Goal: Information Seeking & Learning: Understand process/instructions

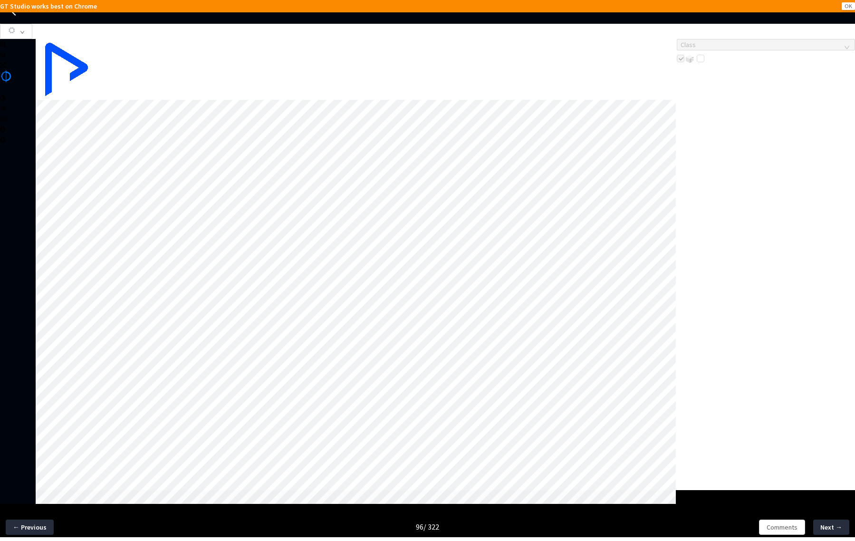
click at [13, 15] on icon at bounding box center [15, 11] width 11 height 11
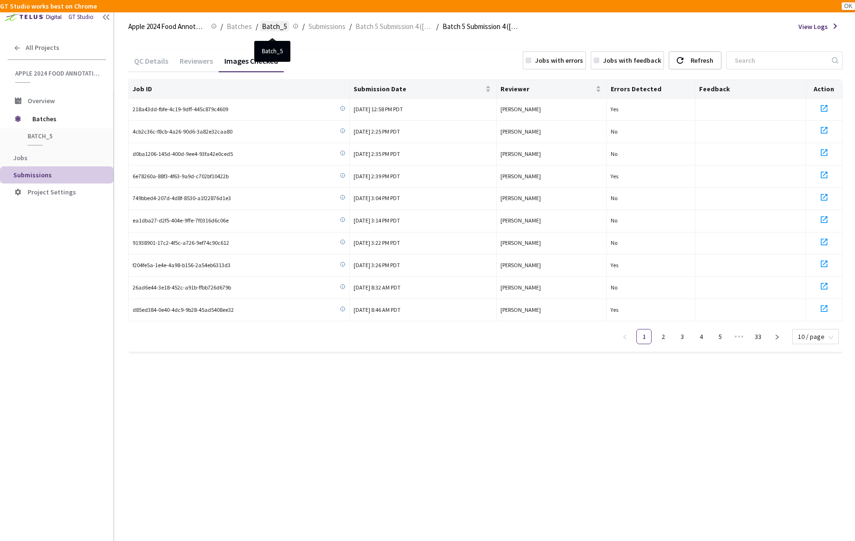
click at [274, 29] on span "Batch_5" at bounding box center [274, 26] width 25 height 11
click at [239, 24] on span "Batches" at bounding box center [239, 26] width 25 height 11
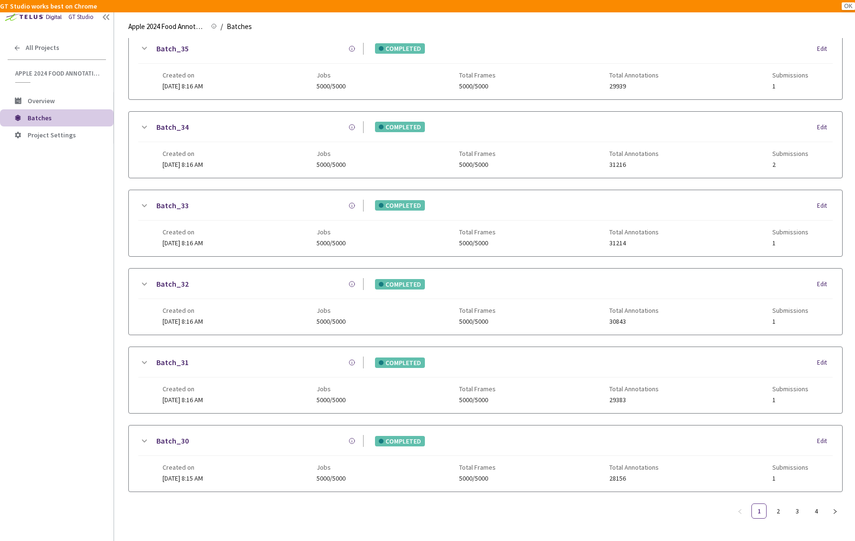
scroll to position [592, 0]
click at [820, 505] on link "4" at bounding box center [816, 511] width 14 height 14
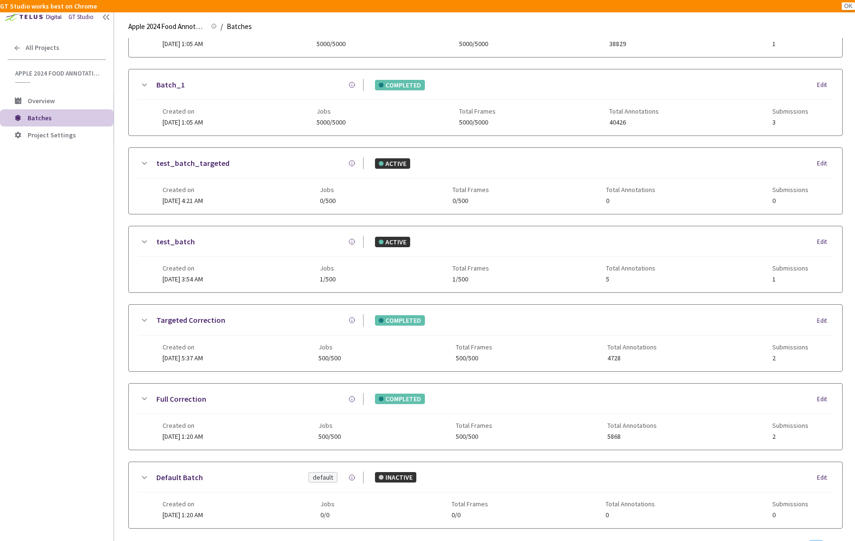
scroll to position [67, 0]
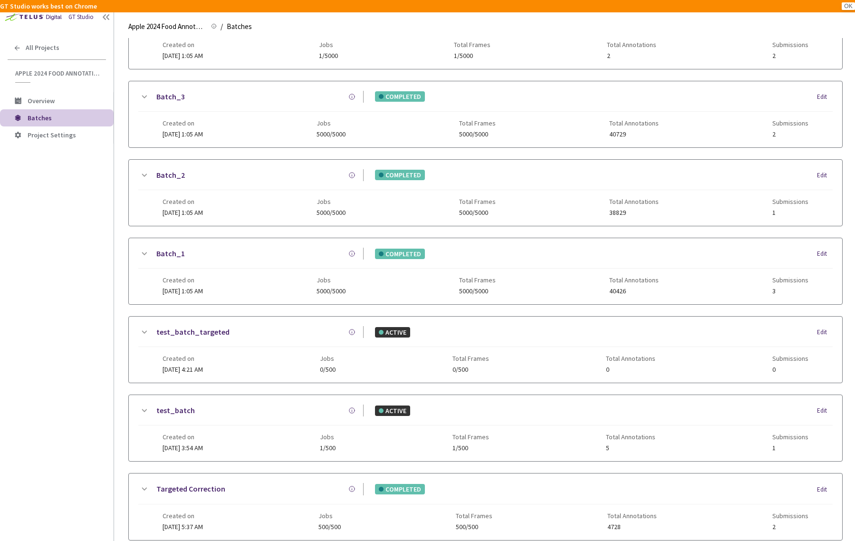
click at [146, 253] on icon at bounding box center [143, 253] width 11 height 11
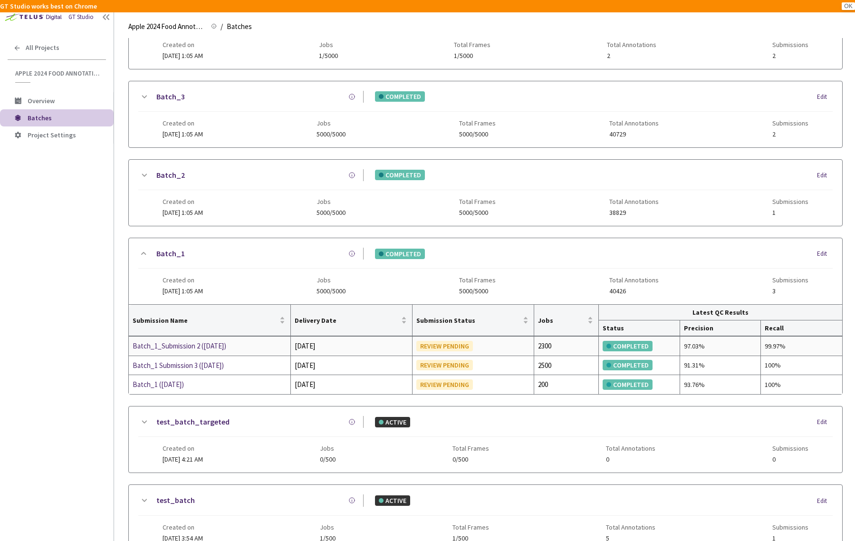
click at [201, 347] on div "Batch_1_Submission 2 (03-07-25)" at bounding box center [183, 345] width 101 height 11
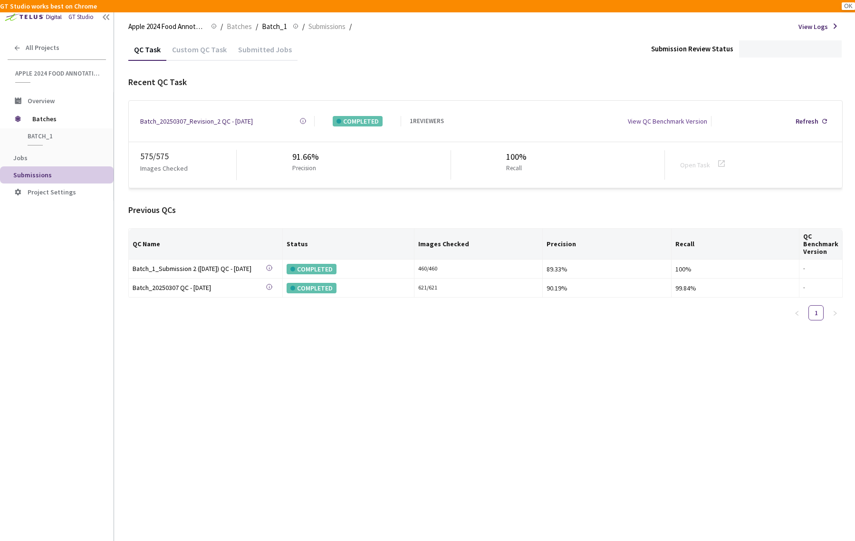
click at [191, 48] on div "Custom QC Task" at bounding box center [199, 53] width 66 height 16
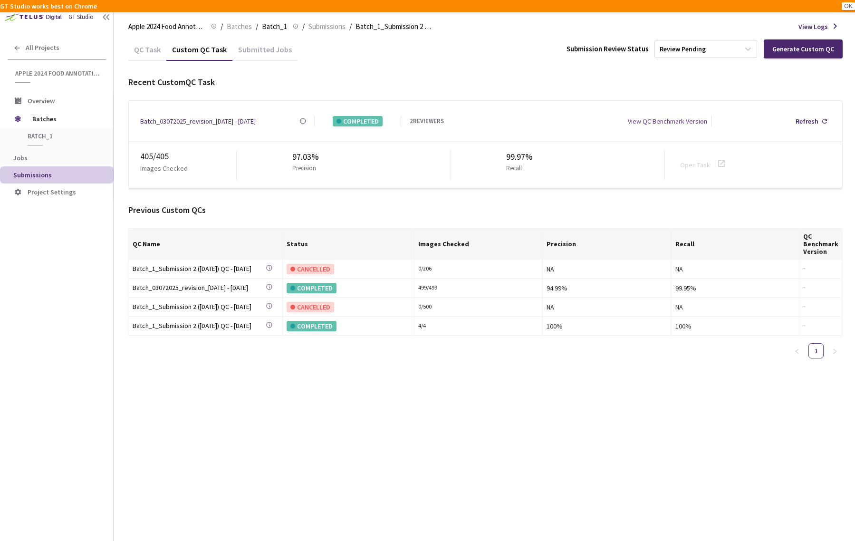
click at [194, 122] on div "Batch_03072025_revision_4 - 07 Sep, 2025" at bounding box center [198, 121] width 116 height 10
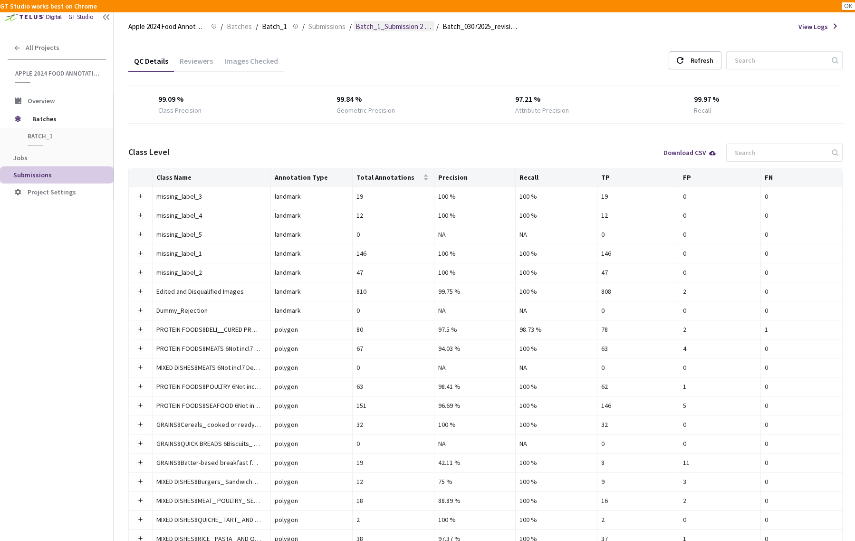
click at [407, 27] on span "Batch_1_Submission 2 (03-07-25)" at bounding box center [394, 26] width 77 height 11
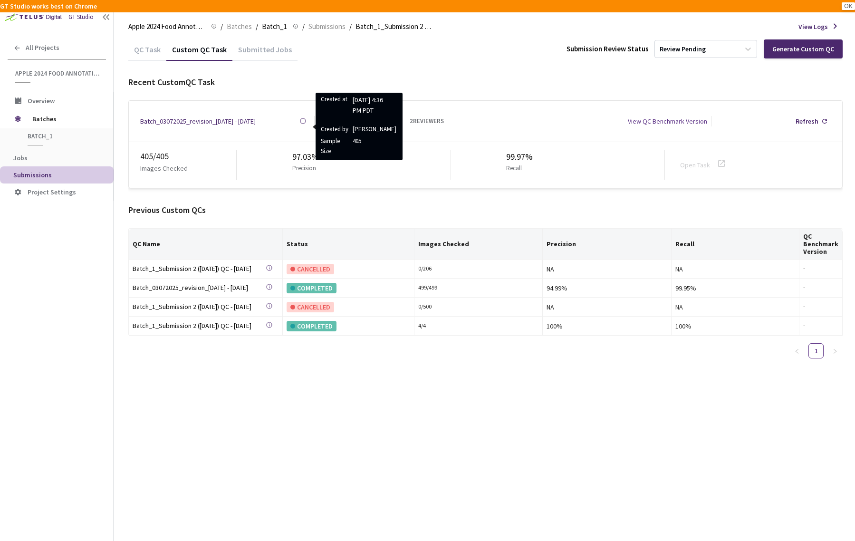
click at [305, 118] on icon at bounding box center [302, 120] width 7 height 7
click at [302, 122] on circle at bounding box center [302, 120] width 5 height 5
click at [302, 119] on icon at bounding box center [302, 120] width 7 height 7
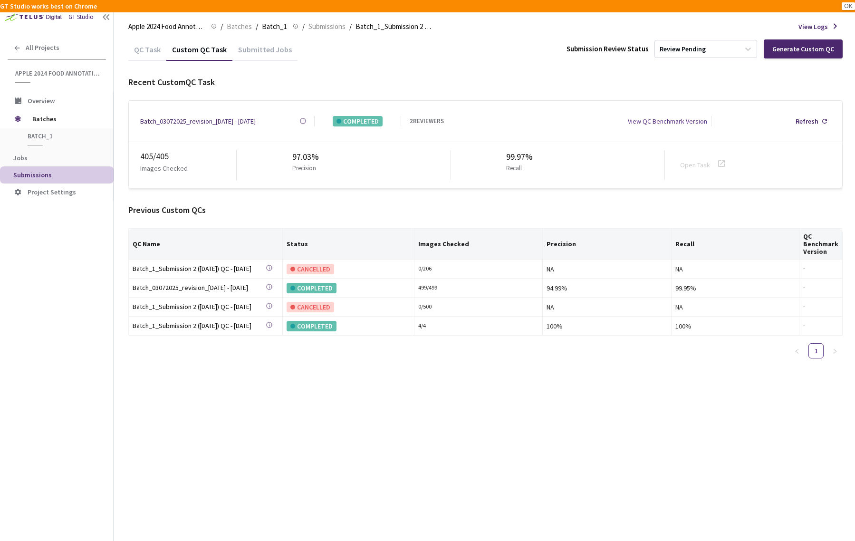
click at [431, 120] on div "2 REVIEWERS" at bounding box center [427, 121] width 34 height 10
click at [807, 122] on div "Refresh" at bounding box center [807, 121] width 23 height 10
click at [418, 118] on div "2 REVIEWERS" at bounding box center [427, 121] width 34 height 10
click at [424, 118] on div "2 REVIEWERS" at bounding box center [427, 121] width 34 height 10
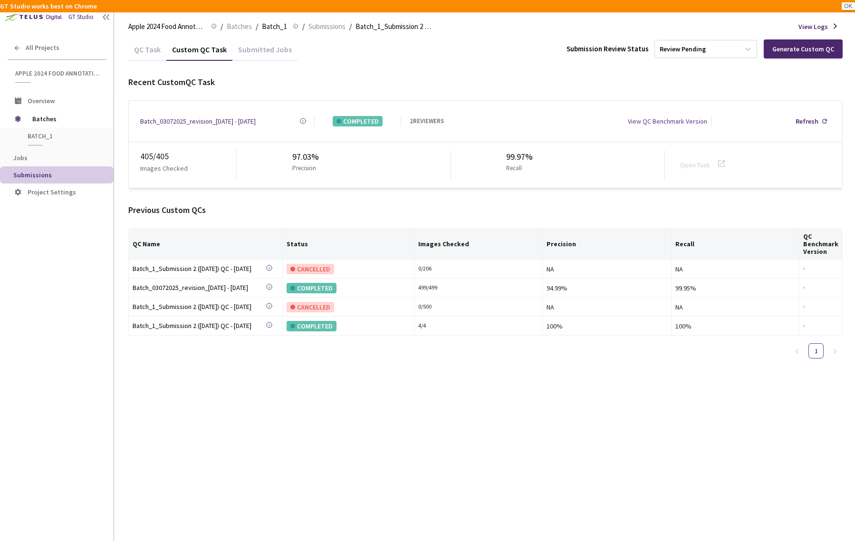
click at [141, 48] on div "QC Task" at bounding box center [147, 53] width 38 height 16
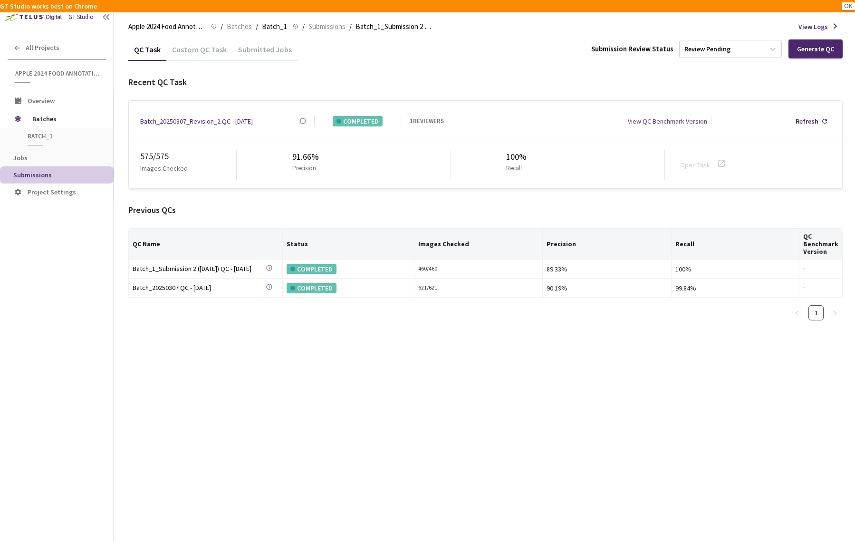
click at [185, 48] on div "Custom QC Task" at bounding box center [199, 53] width 66 height 16
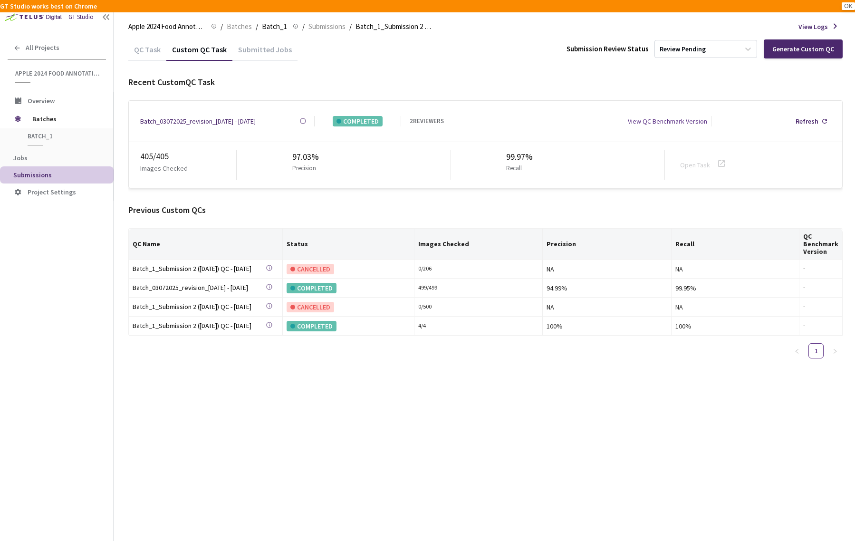
click at [212, 119] on div "Batch_03072025_revision_4 - 07 Sep, 2025" at bounding box center [198, 121] width 116 height 10
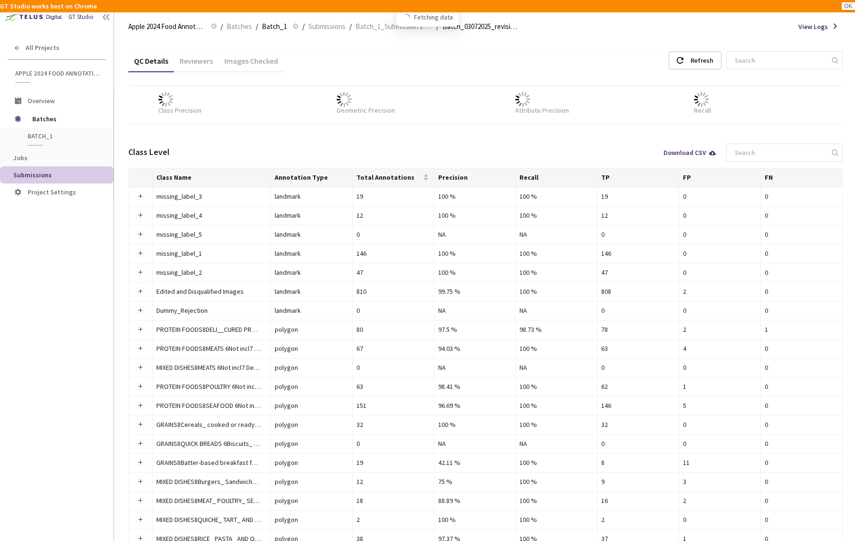
click at [225, 119] on div "Class Precision Geometric Precision Attribute Precision Recall" at bounding box center [485, 104] width 714 height 37
click at [202, 63] on div "Reviewers" at bounding box center [196, 64] width 45 height 16
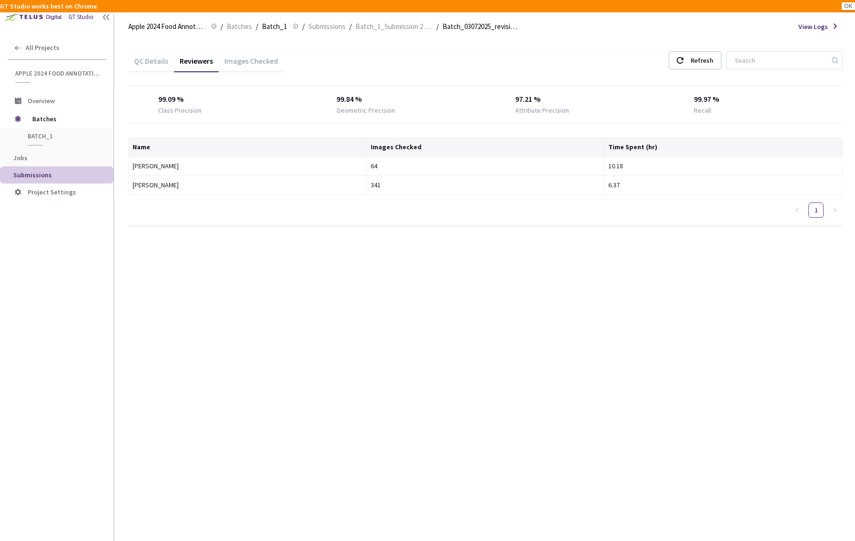
click at [253, 61] on div "Images Checked" at bounding box center [251, 64] width 65 height 16
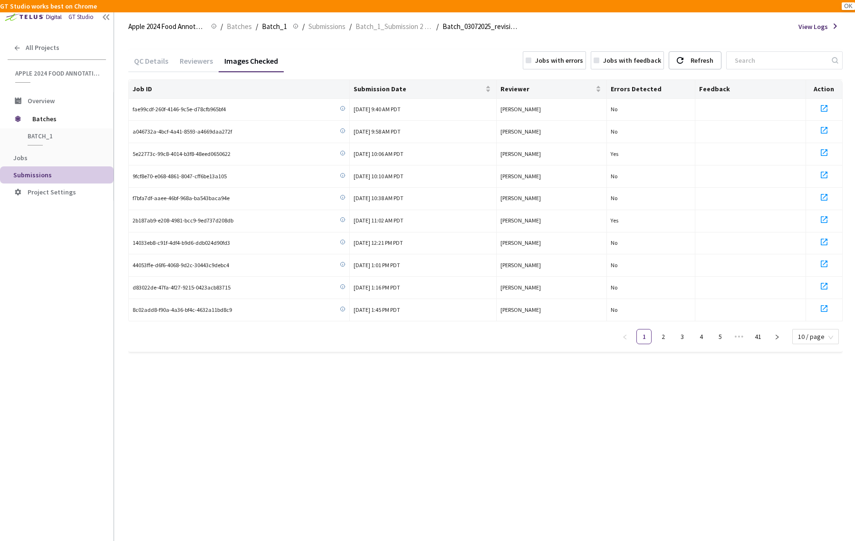
click at [156, 61] on div "QC Details" at bounding box center [151, 64] width 46 height 16
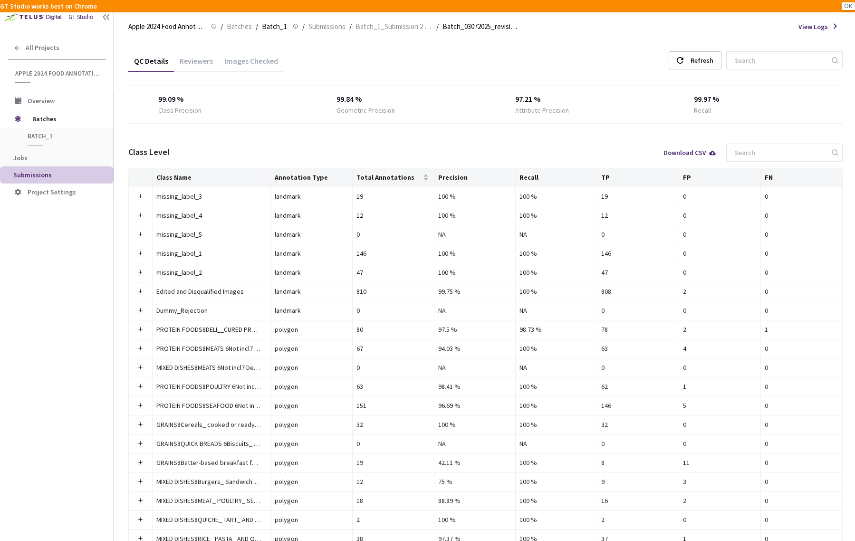
click at [260, 68] on div "Images Checked" at bounding box center [251, 64] width 65 height 16
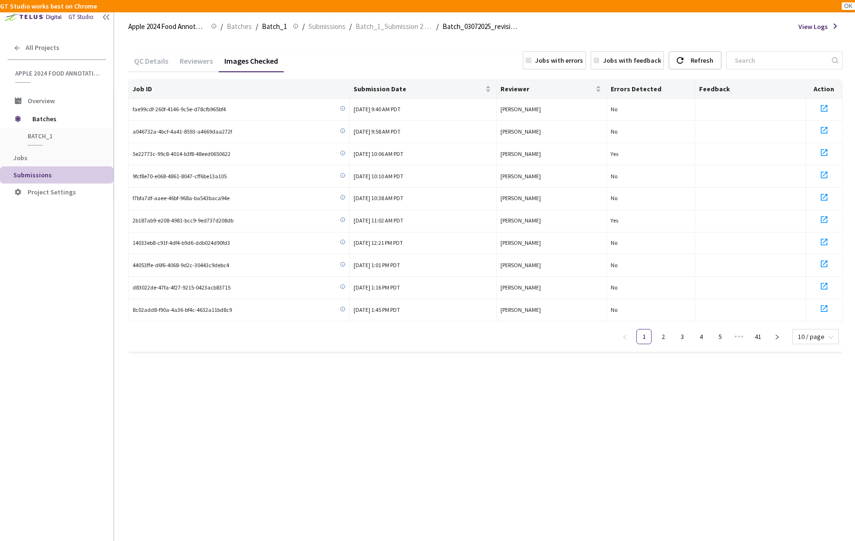
click at [184, 63] on div "Reviewers" at bounding box center [196, 64] width 45 height 16
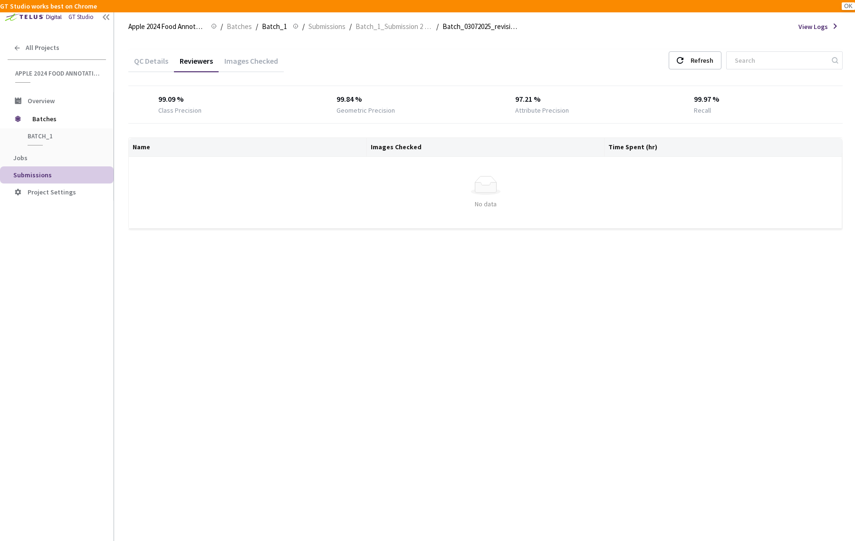
click at [144, 64] on div "QC Details" at bounding box center [151, 64] width 46 height 16
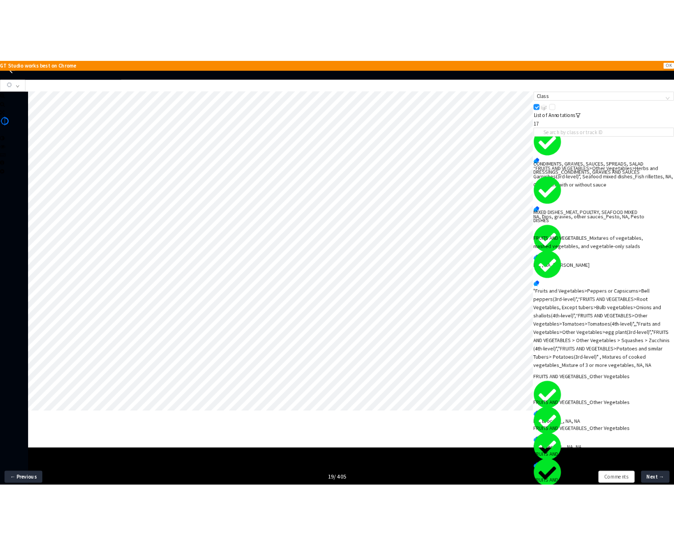
scroll to position [202, 0]
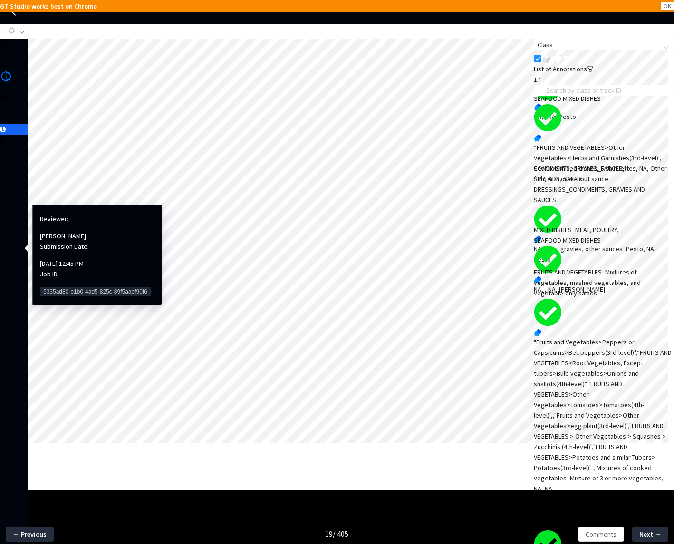
click at [52, 287] on span "5335ad80-e1b0-4ad5-825c-89f5aaef90f6" at bounding box center [95, 292] width 111 height 10
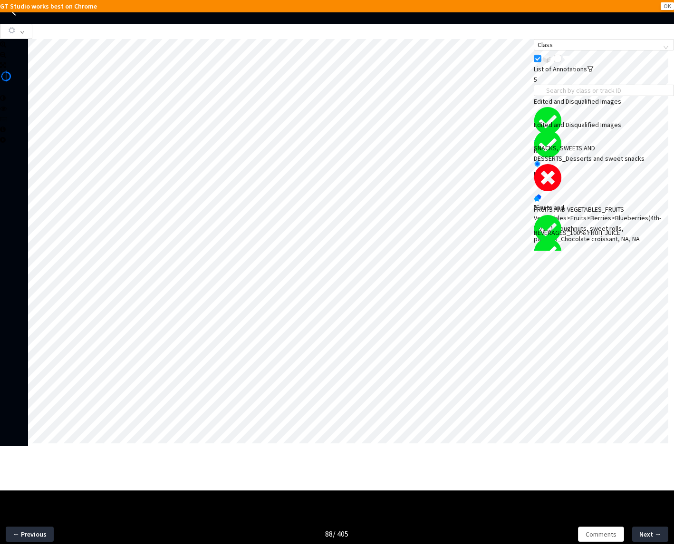
click at [585, 164] on div "SNACKS, SWEETS AND DESSERTS_Desserts and sweet snacks" at bounding box center [590, 153] width 112 height 21
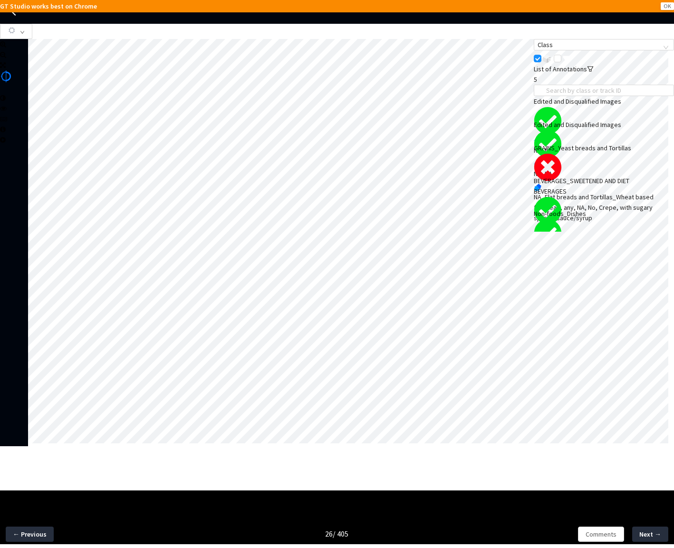
click at [562, 181] on div "grid" at bounding box center [548, 172] width 28 height 39
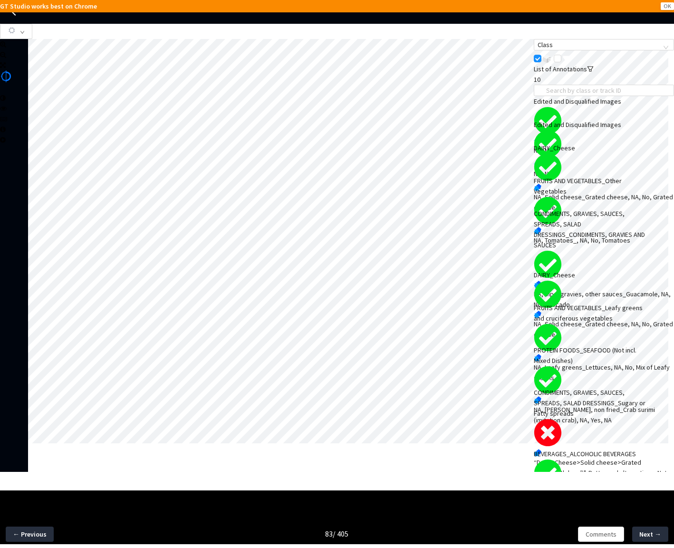
click at [629, 457] on div "“Dairy>Cheese>Solid cheese>Grated cheese(4th-level)", Butter and alternatives_N…" at bounding box center [604, 472] width 140 height 31
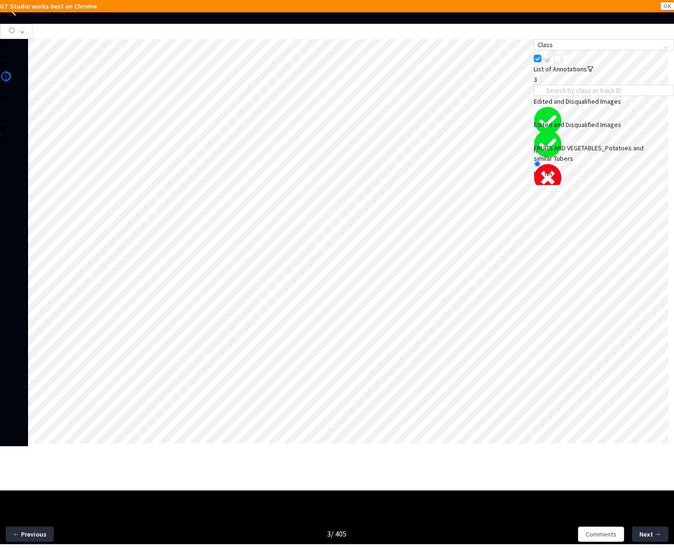
click at [621, 164] on div "FRUITS AND VEGETABLES_Potatoes and similar Tubers" at bounding box center [590, 153] width 112 height 21
click at [46, 206] on div at bounding box center [64, 203] width 58 height 6
click at [581, 202] on div "NA, Sweet Potatoes_Sweet potato, non fried, NA, No, Mashed Sweet Potatoes" at bounding box center [604, 212] width 140 height 21
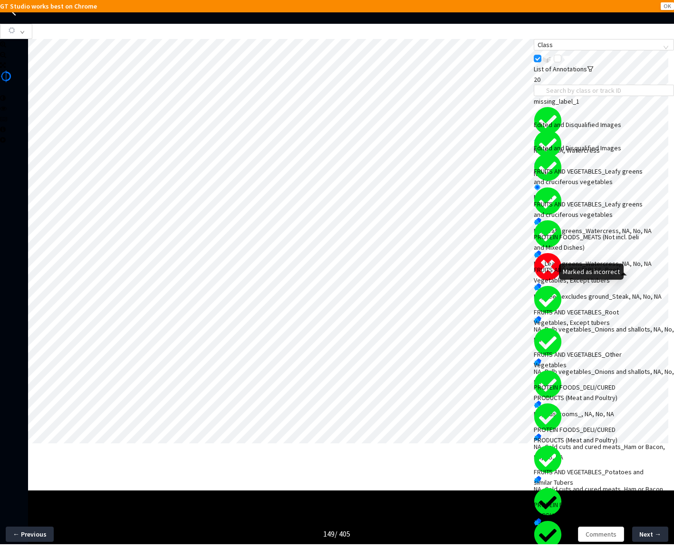
click at [617, 270] on div "Marked as incorrect" at bounding box center [591, 271] width 65 height 16
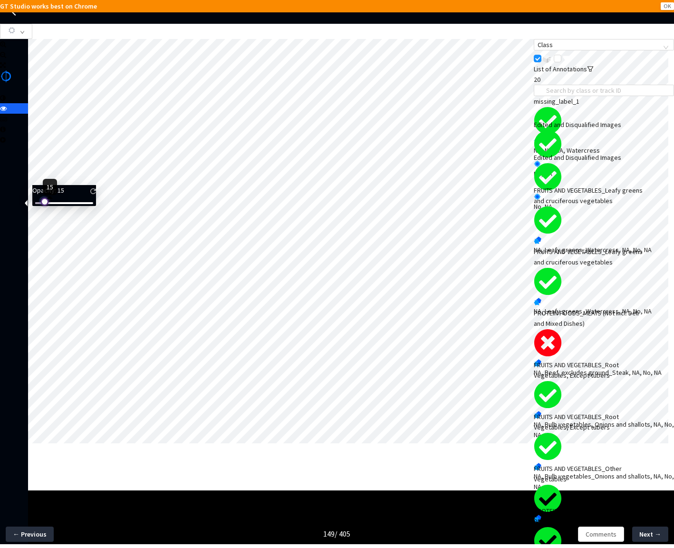
drag, startPoint x: 49, startPoint y: 209, endPoint x: 34, endPoint y: 209, distance: 15.2
click at [34, 206] on div "Opacity : 15" at bounding box center [64, 195] width 64 height 21
click at [109, 446] on div at bounding box center [281, 242] width 506 height 407
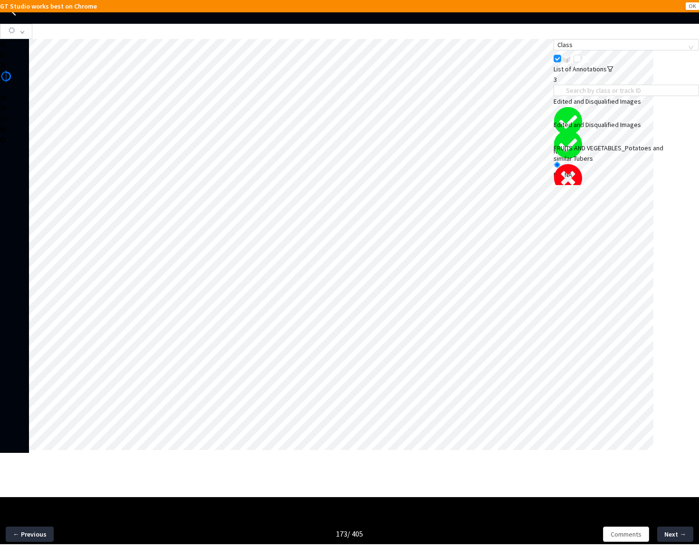
click at [604, 164] on div "FRUITS AND VEGETABLES_Potatoes and similar Tubers" at bounding box center [612, 153] width 116 height 21
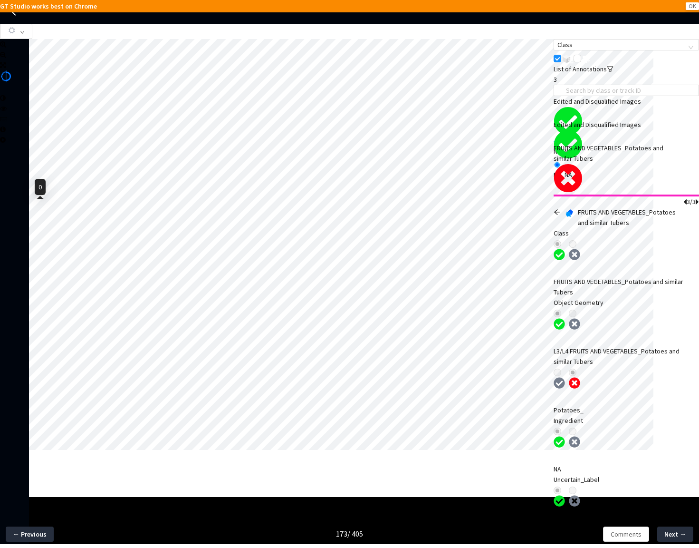
drag, startPoint x: 48, startPoint y: 210, endPoint x: 21, endPoint y: 212, distance: 27.2
click at [21, 212] on body "GT Studio works best on Chrome OK GT Studio All Projects Apple 2024 Food Annota…" at bounding box center [349, 274] width 699 height 548
click at [141, 450] on div at bounding box center [341, 244] width 625 height 411
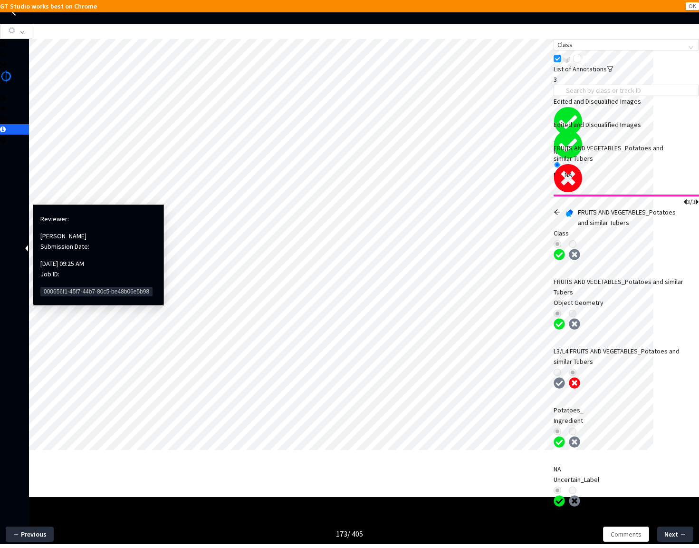
click at [52, 287] on span "000656f1-45f7-44b7-80c5-be48b06e5b98" at bounding box center [96, 292] width 112 height 10
click at [55, 287] on span "000656f1-45f7-44b7-80c5-be48b06e5b98" at bounding box center [96, 292] width 112 height 10
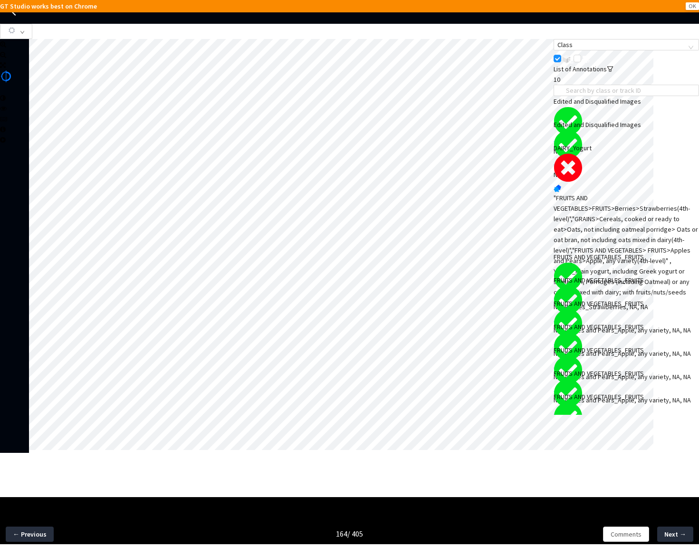
click at [601, 225] on div ""FRUITS AND VEGETABLES>FRUITS>Berries>Strawberries(4th-level)","GRAINS>Cereals,…" at bounding box center [626, 245] width 145 height 105
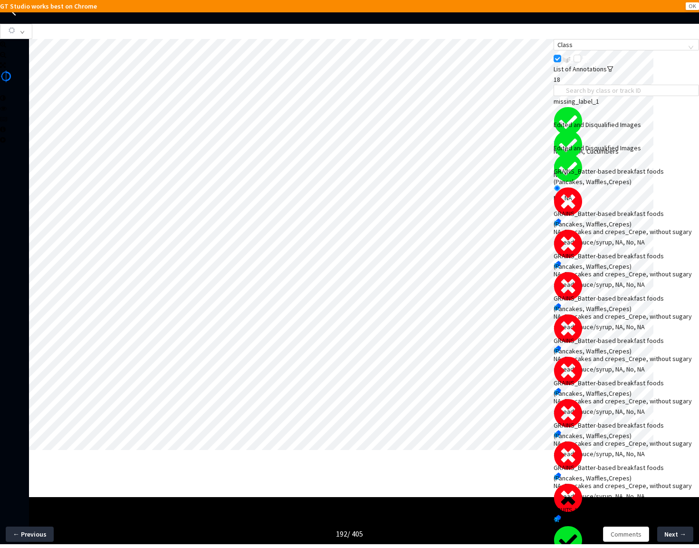
click at [624, 229] on div "GRAINS_Batter-based breakfast foods (Pancakes, Waffles,Crepes)" at bounding box center [612, 218] width 116 height 21
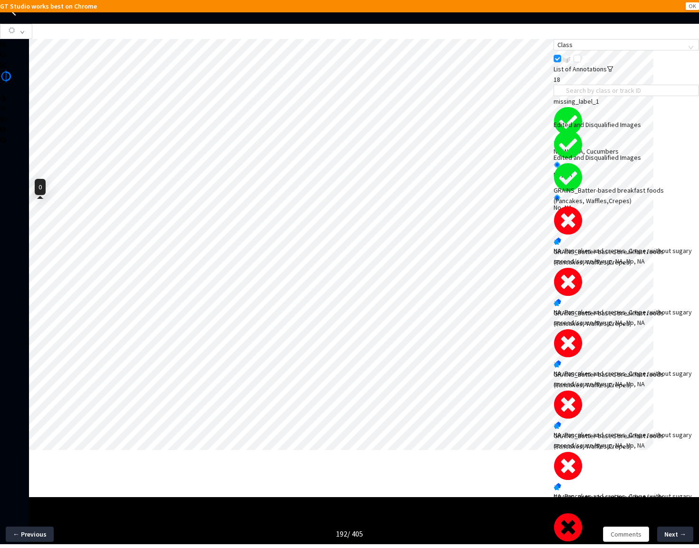
drag, startPoint x: 47, startPoint y: 209, endPoint x: 24, endPoint y: 213, distance: 23.2
click at [24, 213] on body "GT Studio works best on Chrome OK GT Studio All Projects Apple 2024 Food Annota…" at bounding box center [349, 274] width 699 height 548
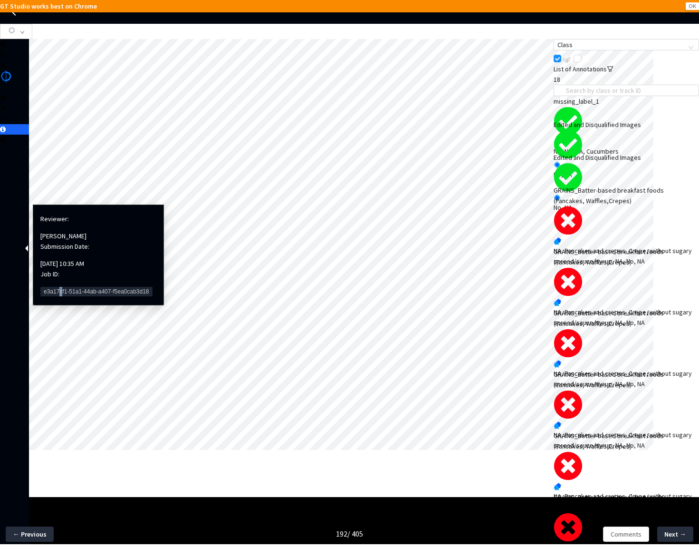
click at [60, 287] on span "e3a17cf1-51a1-44ab-a407-f5ea0cab3d18" at bounding box center [96, 292] width 112 height 10
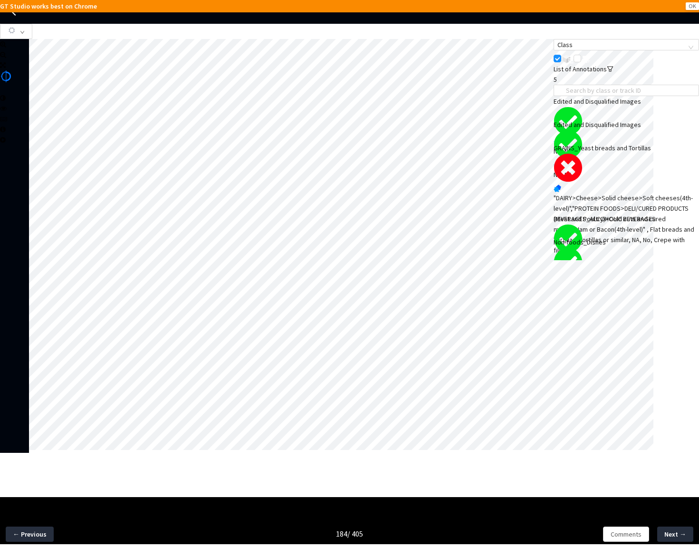
click at [606, 194] on div ""DAIRY>Cheese>Solid cheese>Soft cheeses(4th-level)","PROTEIN FOODS>DELI/CURED P…" at bounding box center [626, 224] width 145 height 63
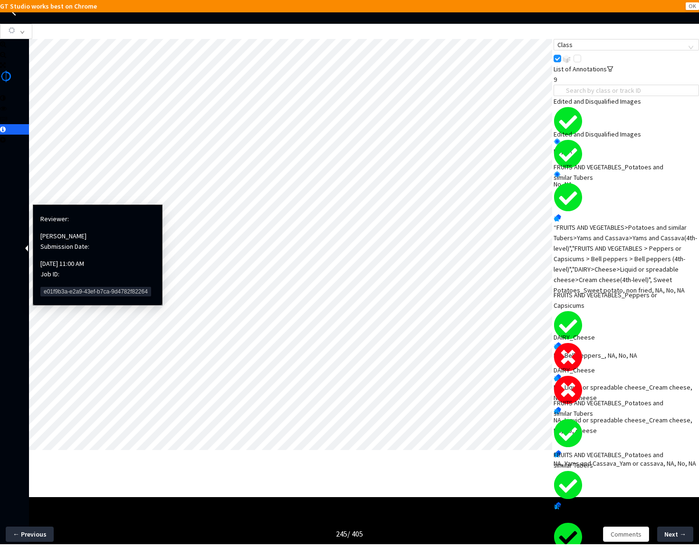
click at [57, 287] on span "e01f9b3a-e2a9-43ef-b7ca-9d4782f82264" at bounding box center [95, 292] width 111 height 10
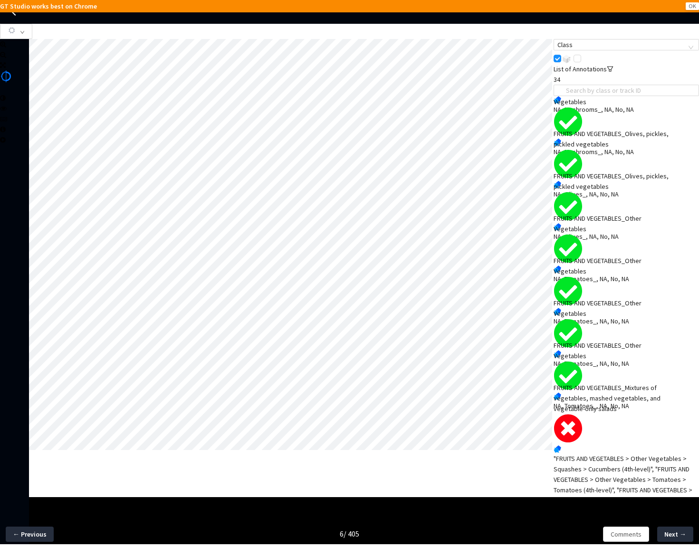
scroll to position [1068, 0]
click at [627, 480] on div "FRUITS AND VEGETABLES_Other Vegetables NA, Mushrooms_, NA, No, NA FRUITS AND VE…" at bounding box center [626, 381] width 145 height 570
click at [620, 465] on div ""FRUITS AND VEGETABLES > Other Vegetables > Squashes > Cucumbers (4th-level)", …" at bounding box center [626, 526] width 145 height 146
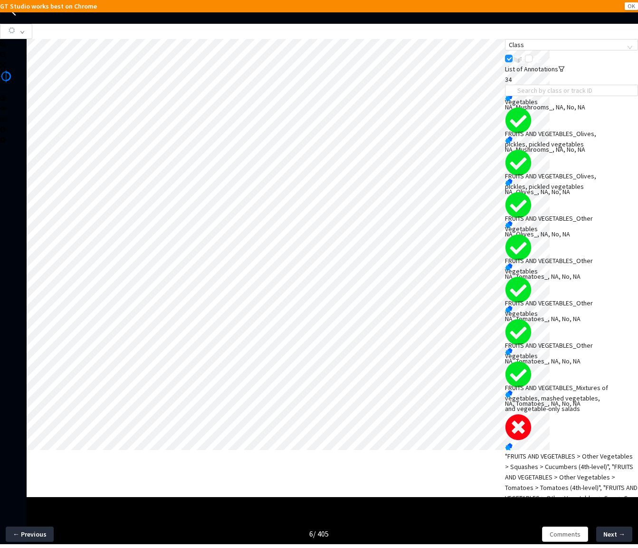
scroll to position [105, 0]
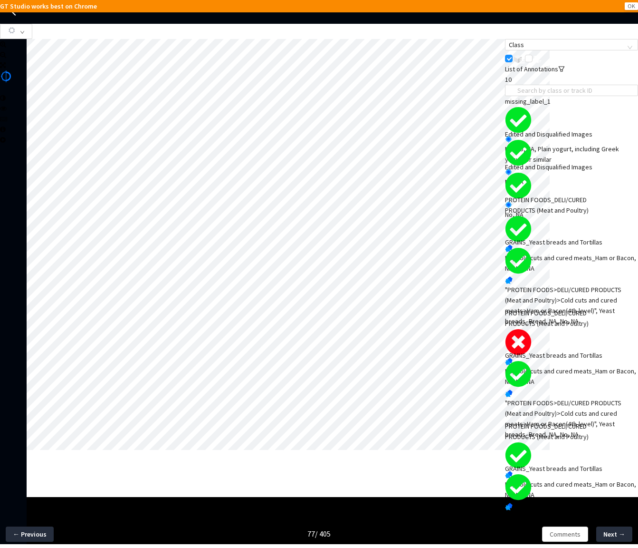
click at [554, 328] on div "PROTEIN FOODS_DELI/CURED PRODUCTS (Meat and Poultry)" at bounding box center [558, 318] width 106 height 21
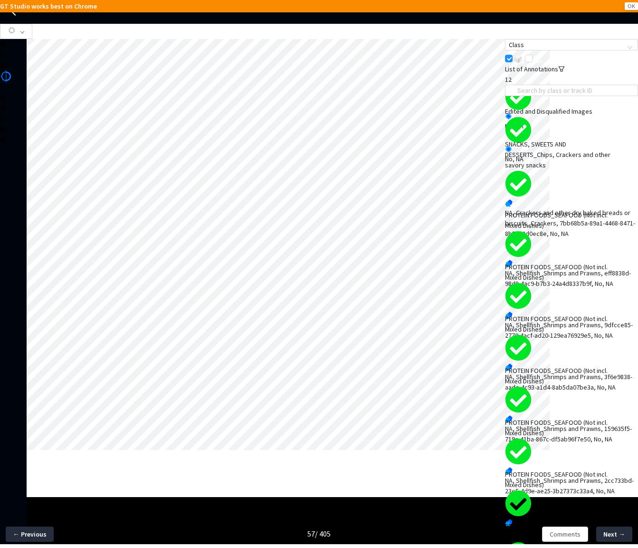
scroll to position [195, 0]
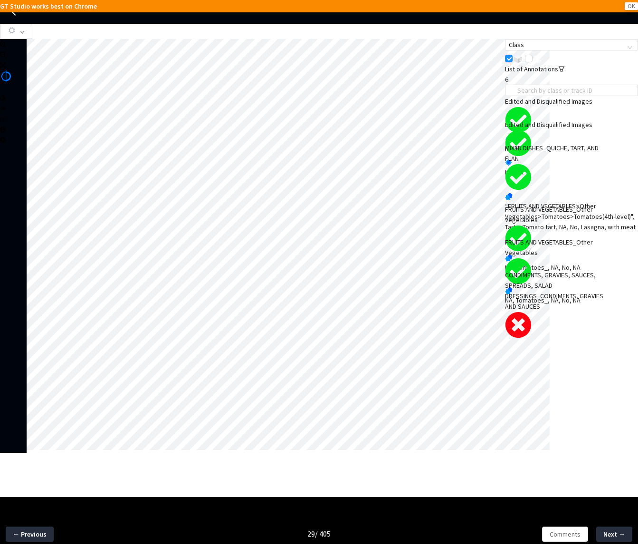
click at [567, 348] on div "NA, Tomato‐based condiments_Ketchup, 542ef116-c26b-4d53-9244-d4ef984ef5f8, Yes,…" at bounding box center [571, 363] width 133 height 31
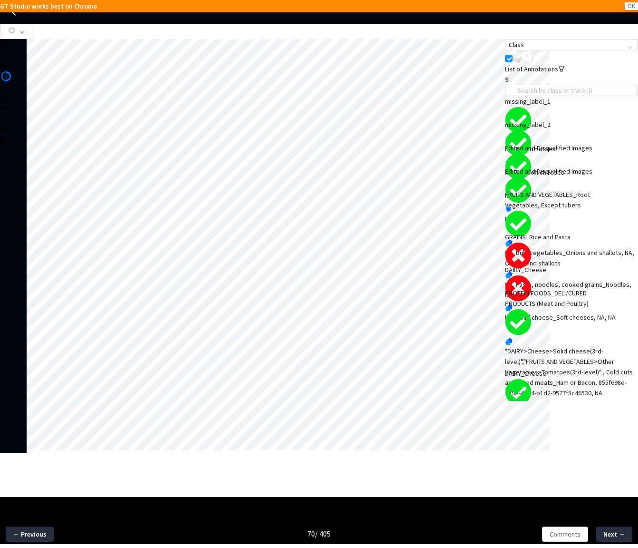
click at [579, 279] on div "NA, Pasta, noodles, cooked grains_Noodles, NA, NA" at bounding box center [571, 289] width 133 height 21
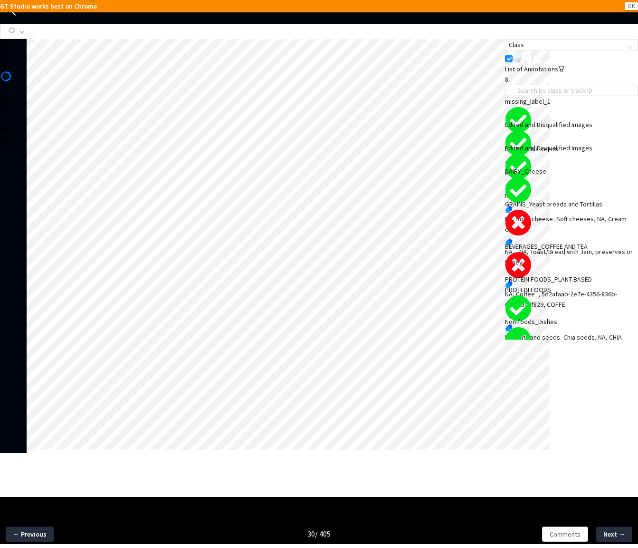
click at [584, 253] on div "NA, , NA, Toast/Bread with Jam, preserves or honey" at bounding box center [571, 256] width 133 height 21
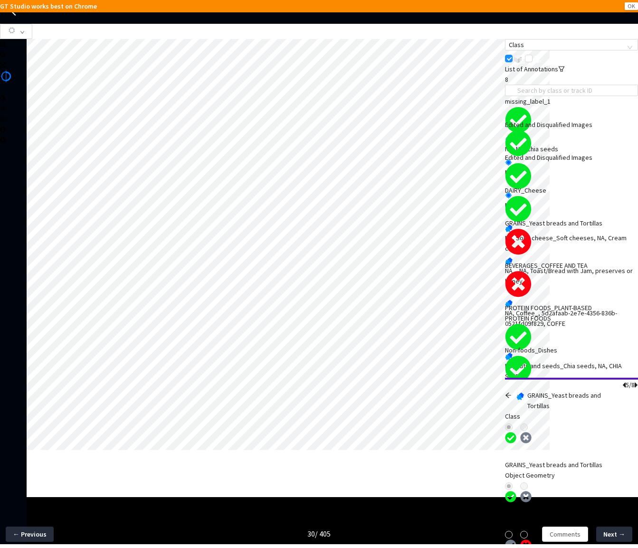
click at [511, 392] on icon "arrow-left" at bounding box center [508, 395] width 7 height 7
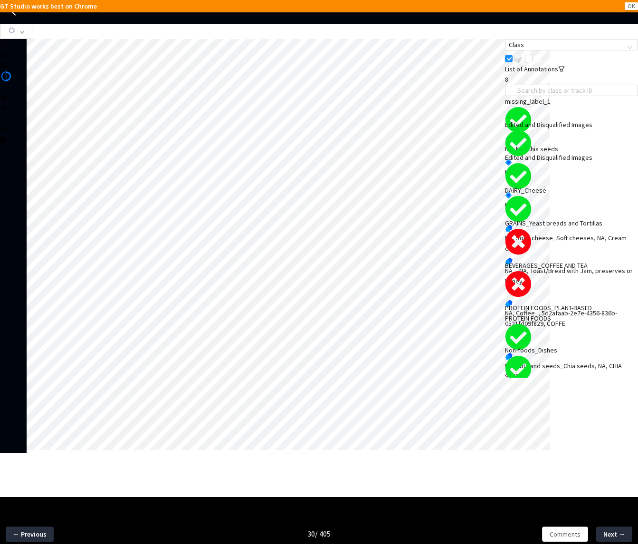
click at [557, 308] on div "NA, Coffee_, 5d2afaab-2e7e-4356-836b-0521fd09f829, COFFE" at bounding box center [571, 318] width 133 height 21
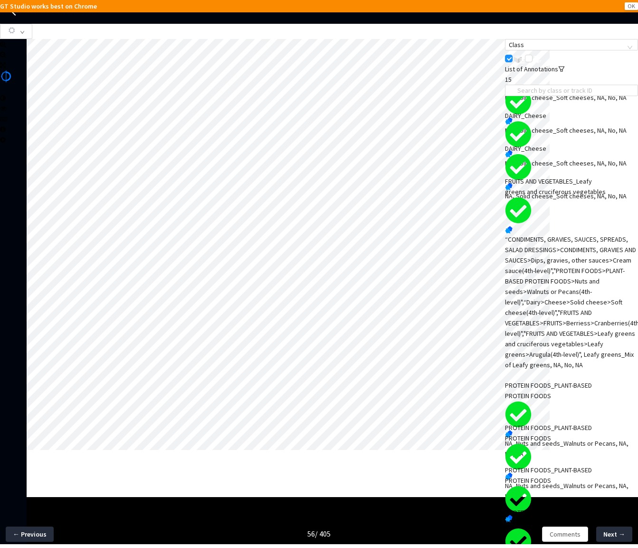
scroll to position [195, 0]
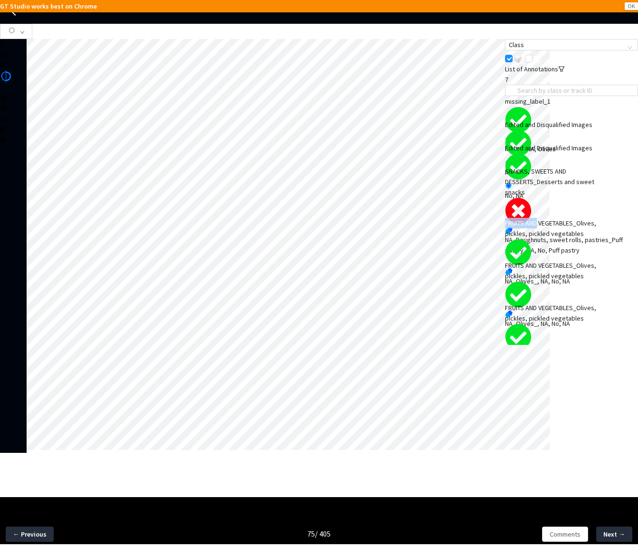
drag, startPoint x: 556, startPoint y: 240, endPoint x: 557, endPoint y: 245, distance: 5.0
click at [557, 245] on div "FRUITS AND VEGETABLES_Olives, pickles, pickled vegetables NA, Olives_, NA, No, …" at bounding box center [571, 252] width 133 height 68
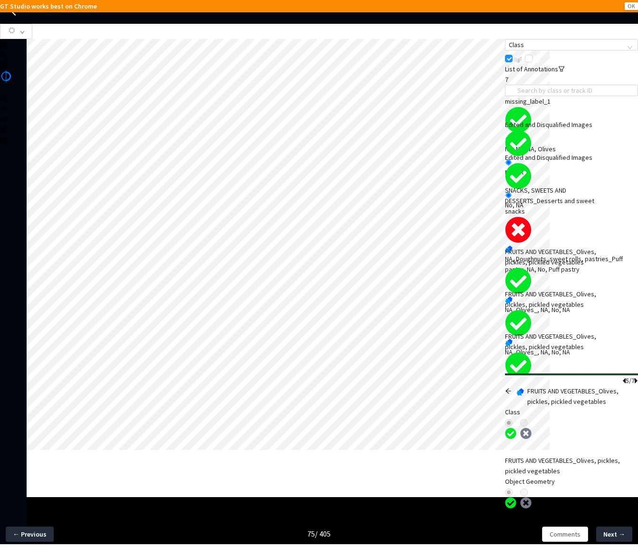
click at [516, 386] on div at bounding box center [510, 396] width 11 height 21
click at [512, 387] on icon "arrow-left" at bounding box center [508, 390] width 7 height 7
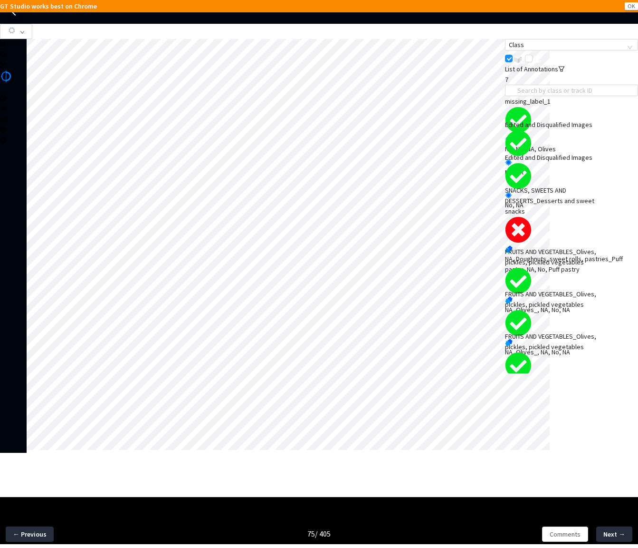
click at [549, 216] on div "SNACKS, SWEETS AND DESSERTS_Desserts and sweet snacks" at bounding box center [558, 200] width 106 height 31
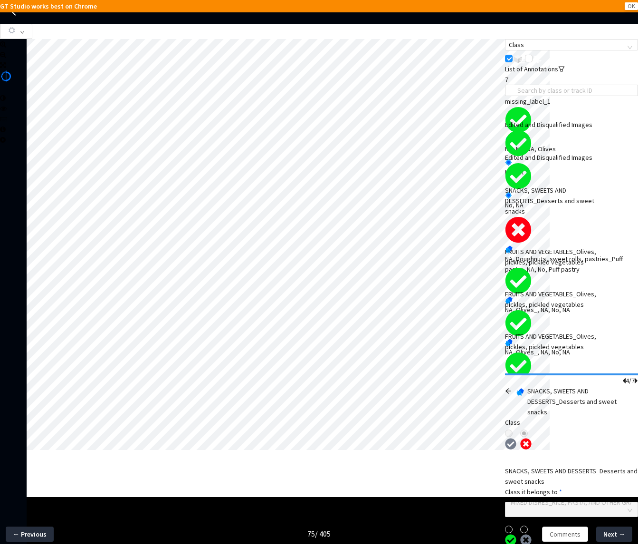
click at [340, 453] on div at bounding box center [266, 246] width 479 height 414
click at [41, 206] on div at bounding box center [61, 203] width 55 height 6
click at [38, 203] on div at bounding box center [37, 200] width 5 height 5
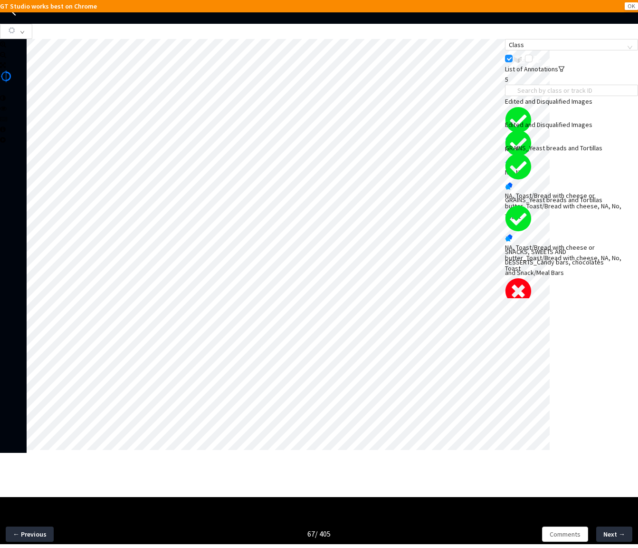
click at [586, 278] on div "SNACKS, SWEETS AND DESSERTS_Candy bars, chocolates and Snack/Meal Bars" at bounding box center [558, 261] width 106 height 31
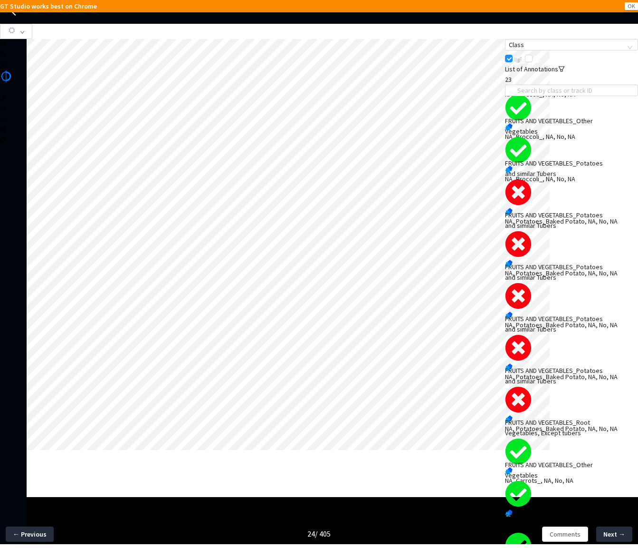
scroll to position [659, 0]
click at [563, 231] on div "FRUITS AND VEGETABLES_Potatoes and similar Tubers" at bounding box center [558, 220] width 106 height 21
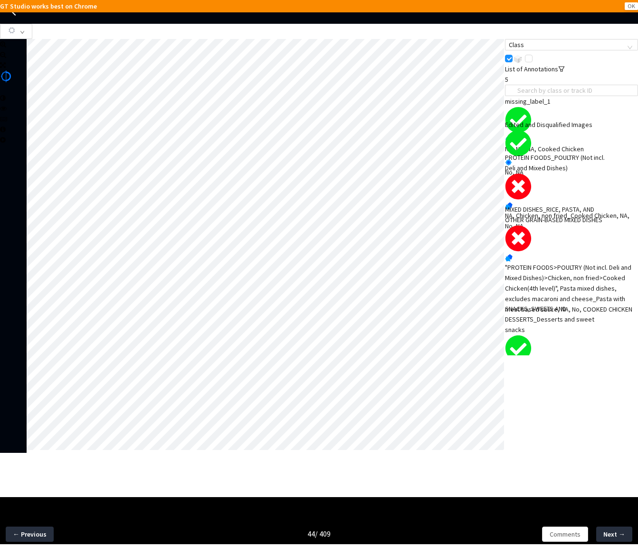
click at [559, 293] on div ""PROTEIN FOODS>POULTRY (Not incl. Deli and Mixed Dishes)>Chicken, non fried>Coo…" at bounding box center [571, 288] width 133 height 52
